Goal: Information Seeking & Learning: Learn about a topic

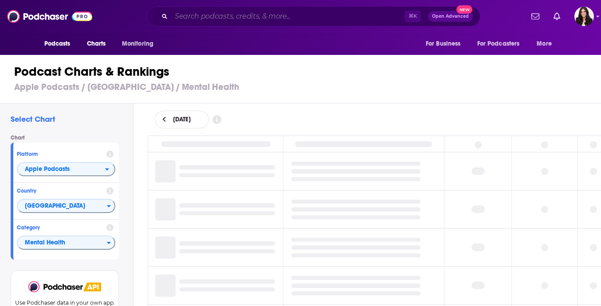
click at [225, 17] on input "Search podcasts, credits, & more..." at bounding box center [287, 16] width 233 height 14
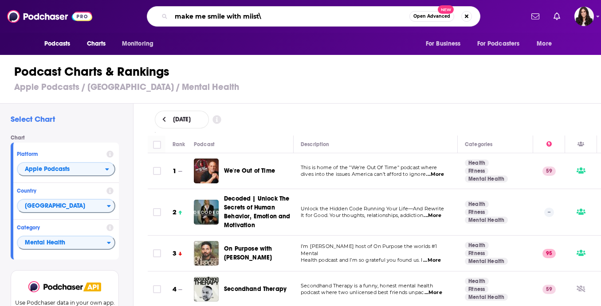
type input "make me smile with miist"
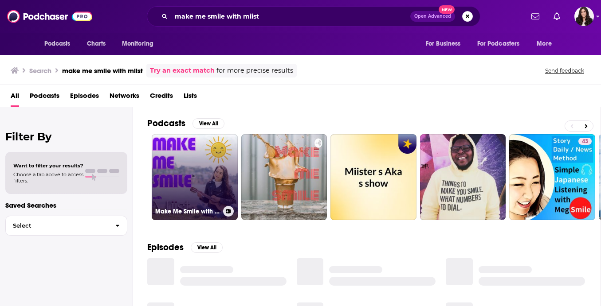
click at [211, 169] on link "Make Me Smile with [PERSON_NAME]" at bounding box center [195, 177] width 86 height 86
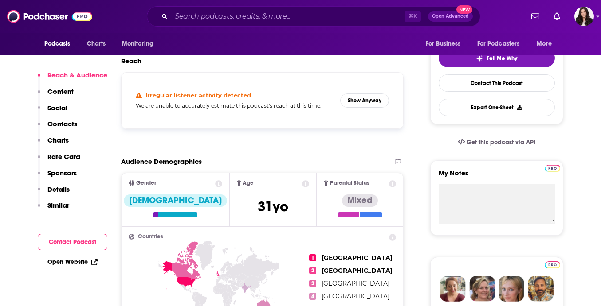
scroll to position [196, 0]
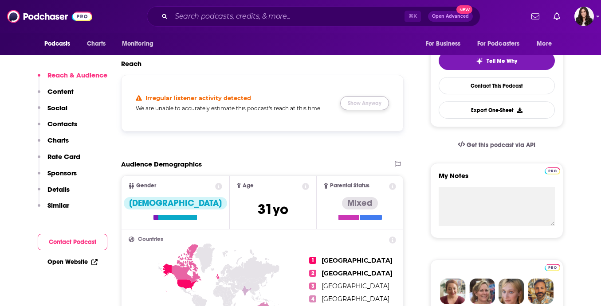
click at [359, 107] on button "Show Anyway" at bounding box center [364, 103] width 49 height 14
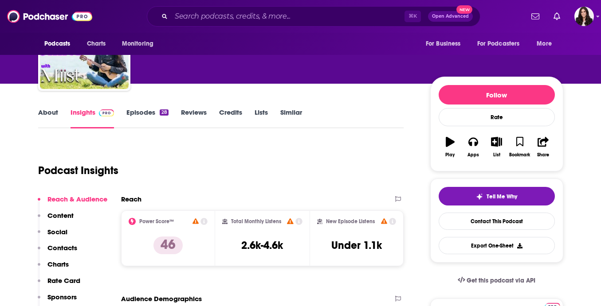
scroll to position [0, 0]
